Goal: Task Accomplishment & Management: Use online tool/utility

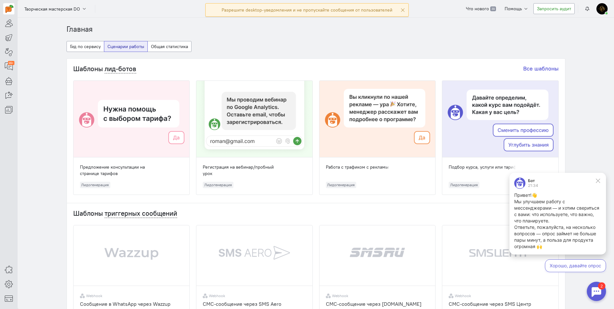
click at [593, 294] on div at bounding box center [596, 290] width 19 height 19
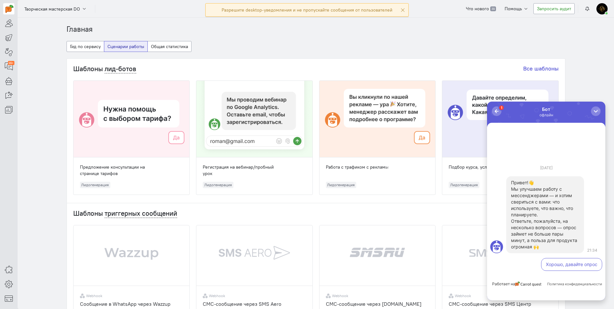
click at [579, 267] on button "Хорошо, давайте опрос" at bounding box center [571, 264] width 61 height 13
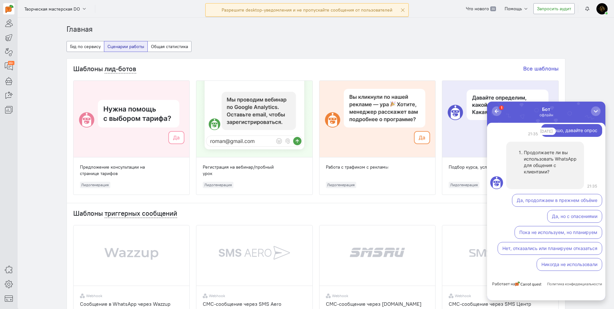
click at [544, 232] on button "Пока не используем, но планируем" at bounding box center [559, 232] width 88 height 13
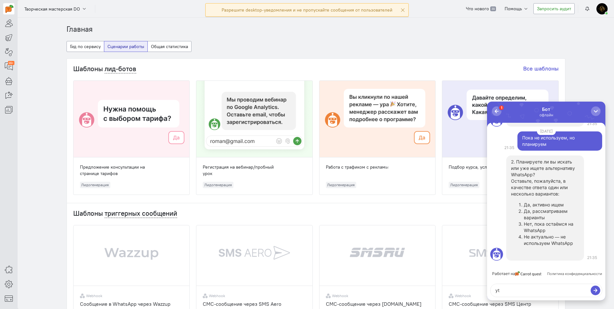
type textarea "y"
type textarea "нет"
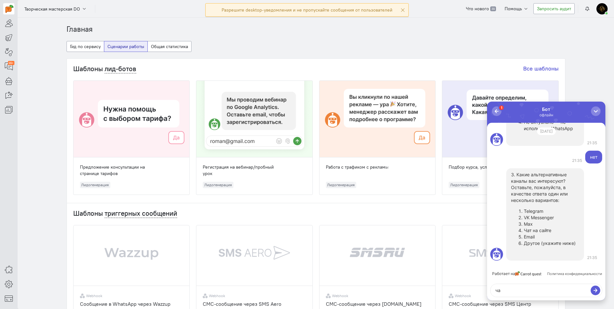
type textarea "чат"
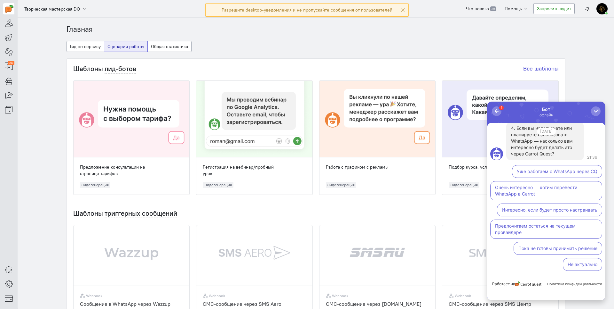
click at [550, 197] on button "Очень интересно — хотим перевести WhatsApp в Carrot" at bounding box center [547, 190] width 112 height 19
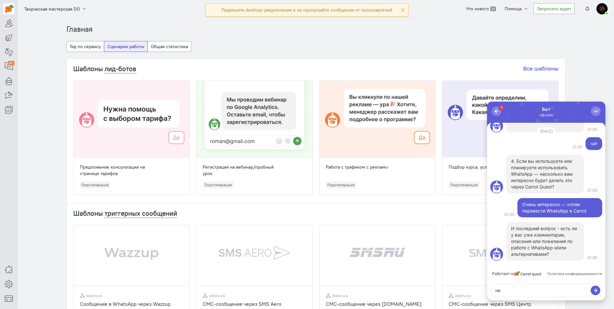
type textarea "нет"
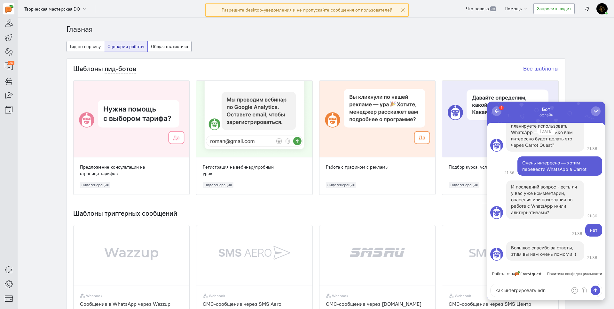
type textarea "как интегрировать [PERSON_NAME]"
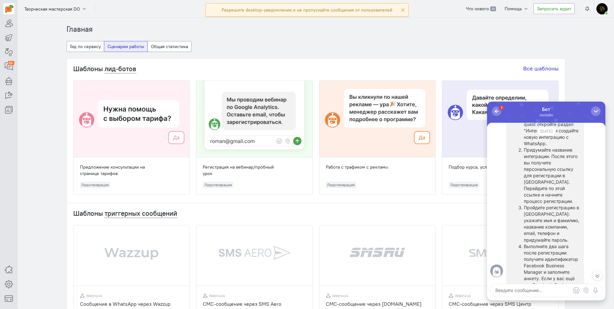
scroll to position [-192, 0]
click at [10, 274] on link at bounding box center [8, 269] width 11 height 11
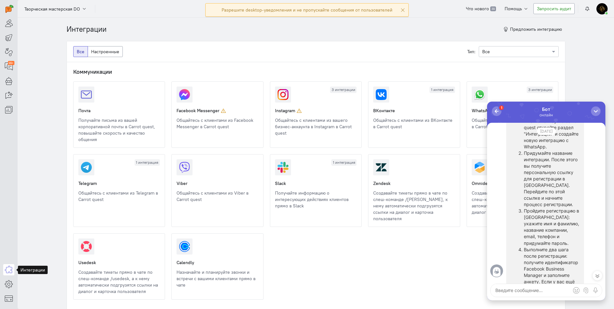
click at [472, 130] on link at bounding box center [472, 130] width 0 height 0
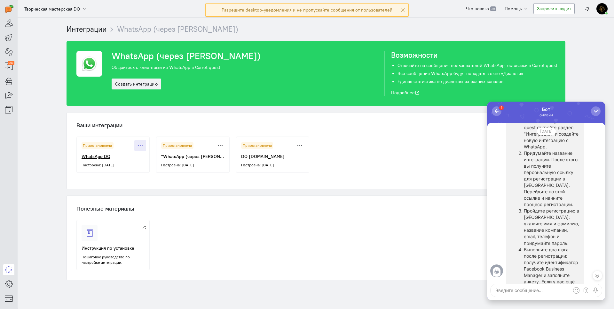
click at [138, 145] on icon at bounding box center [140, 145] width 5 height 5
click at [126, 86] on link "Создать интеграцию" at bounding box center [137, 83] width 50 height 11
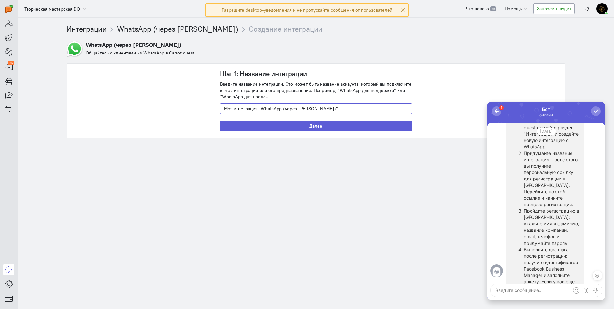
click at [287, 105] on input "Моя интеграция "WhatsApp (через [PERSON_NAME])"" at bounding box center [316, 108] width 192 height 11
type input "[DATE] "WhatsApp (через [PERSON_NAME])""
click at [292, 128] on button "Далее" at bounding box center [316, 125] width 192 height 11
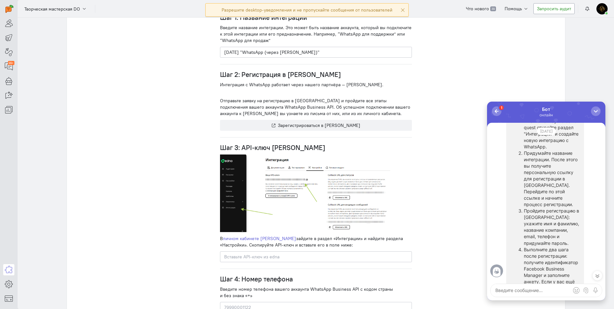
scroll to position [149, 0]
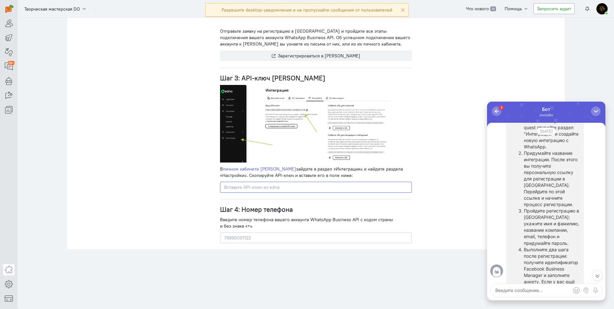
click at [249, 187] on input "text" at bounding box center [316, 186] width 192 height 11
paste input "2bb8b559-e0bf-4f25-899d-06b7589523b5"
type input "2bb8b559-e0bf-4f25-899d-06b7589523b5"
click at [239, 238] on input "text" at bounding box center [316, 237] width 192 height 11
paste input "[PHONE_NUMBER]"
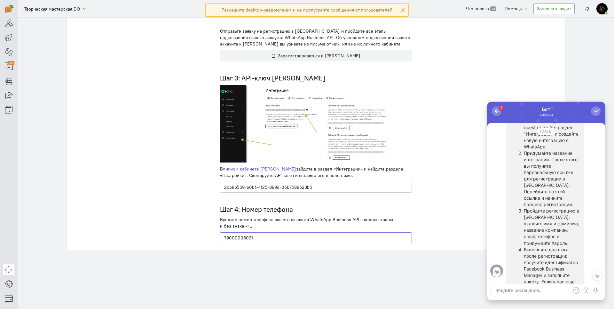
type input "79000005031"
click at [598, 275] on icon at bounding box center [598, 275] width 6 height 6
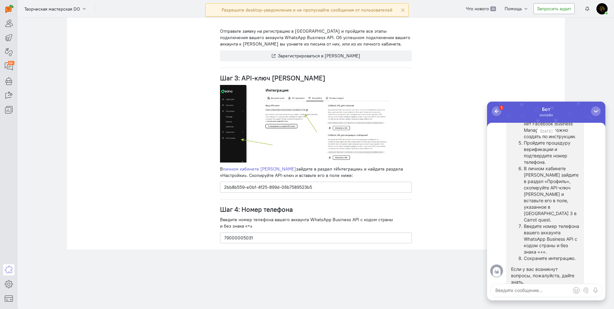
scroll to position [0, 0]
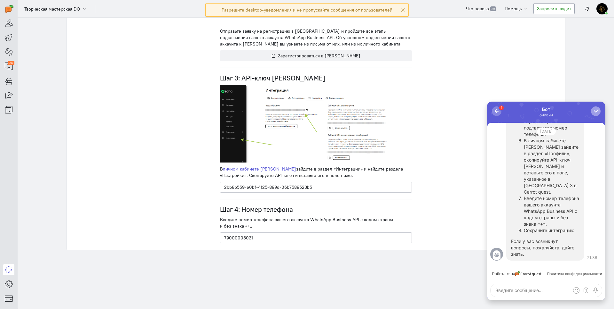
click at [593, 114] on div "button" at bounding box center [596, 111] width 6 height 6
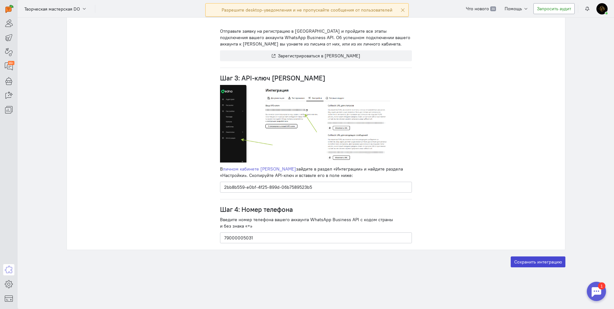
click at [514, 265] on label "Сохранить интеграцию" at bounding box center [538, 261] width 55 height 11
click at [0, 0] on input "Сохранить интеграцию" at bounding box center [0, 0] width 0 height 0
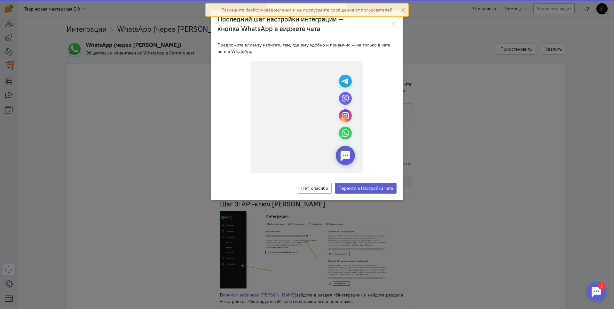
scroll to position [6, 0]
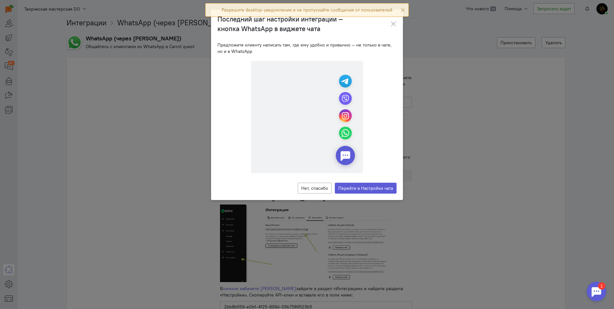
click at [344, 135] on img at bounding box center [307, 117] width 112 height 112
click at [354, 186] on link "Перейти в Настройки чата" at bounding box center [366, 187] width 62 height 11
